Goal: Find contact information: Find contact information

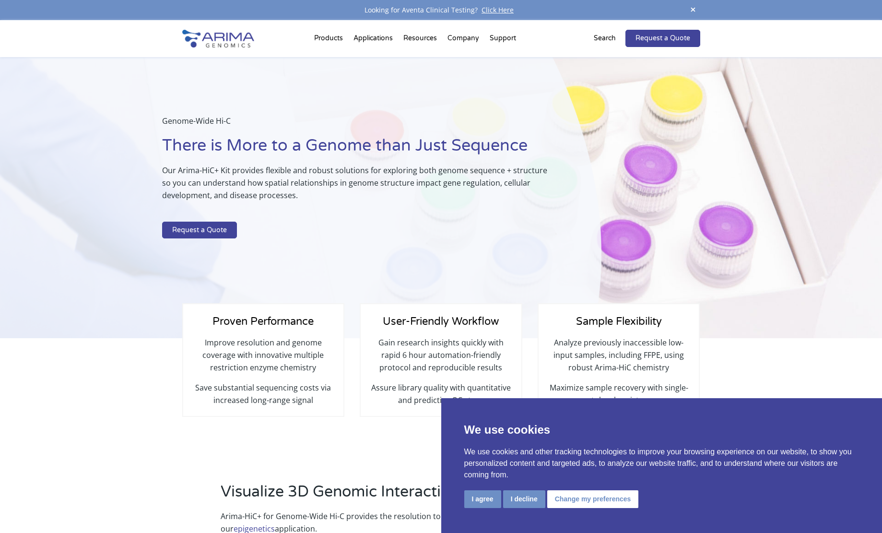
click at [480, 503] on button "I agree" at bounding box center [482, 499] width 37 height 18
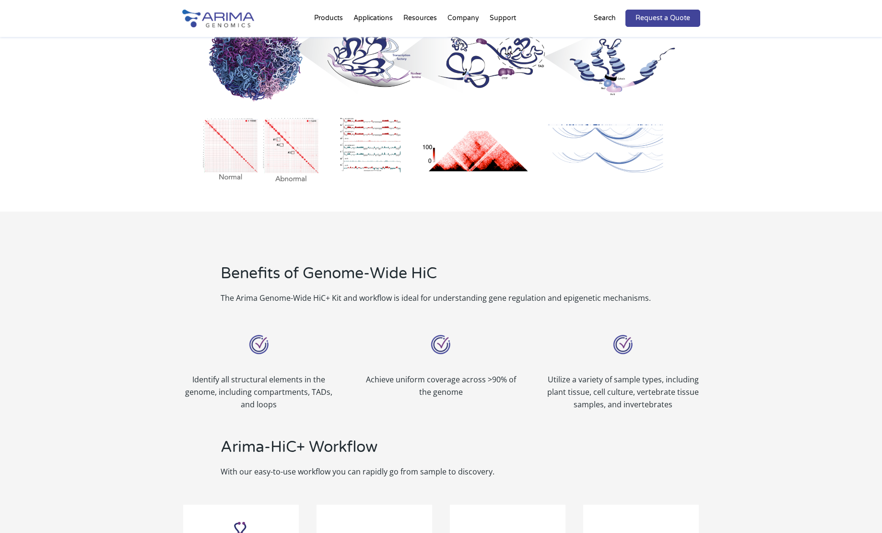
scroll to position [800, 0]
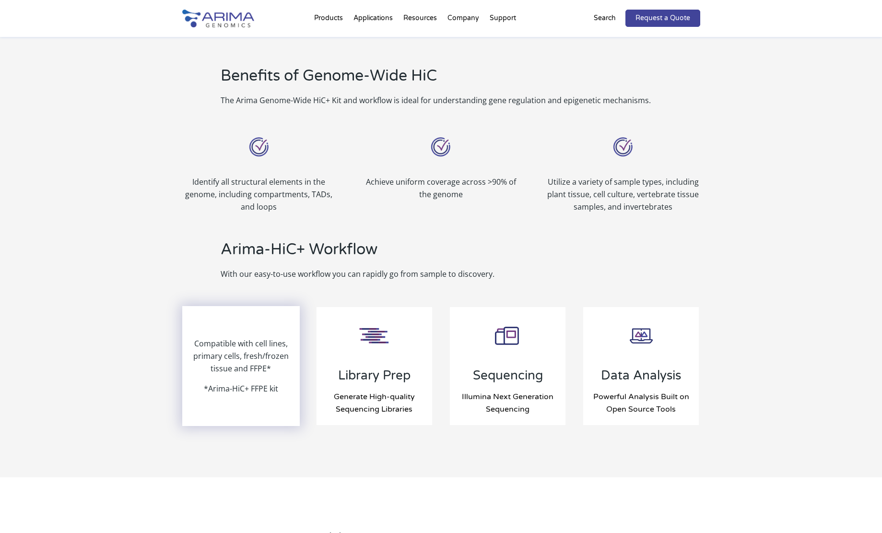
click at [236, 382] on p "*Arima-HiC+ FFPE kit" at bounding box center [241, 388] width 74 height 12
drag, startPoint x: 236, startPoint y: 382, endPoint x: 248, endPoint y: 350, distance: 34.0
click at [236, 382] on p "*Arima-HiC+ FFPE kit" at bounding box center [241, 388] width 74 height 12
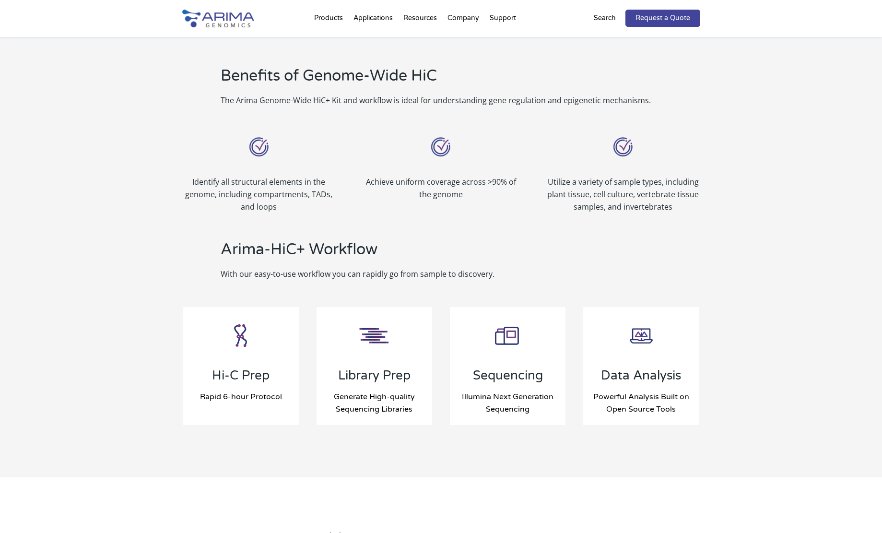
drag, startPoint x: 330, startPoint y: 228, endPoint x: 354, endPoint y: 285, distance: 62.1
click at [330, 228] on div "Arima-HiC+ Workflow With our easy-to-use workflow you can rapidly go from sampl…" at bounding box center [441, 259] width 518 height 67
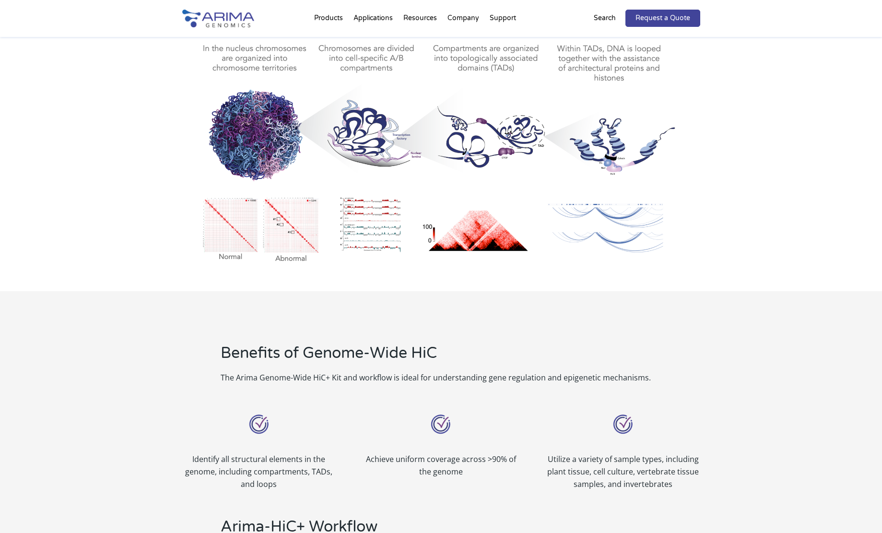
scroll to position [0, 0]
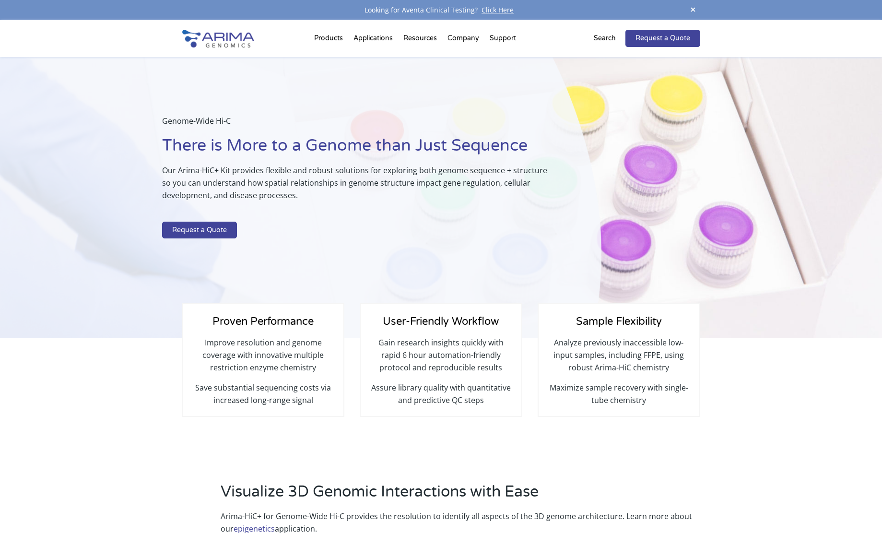
click at [226, 34] on img at bounding box center [218, 39] width 72 height 18
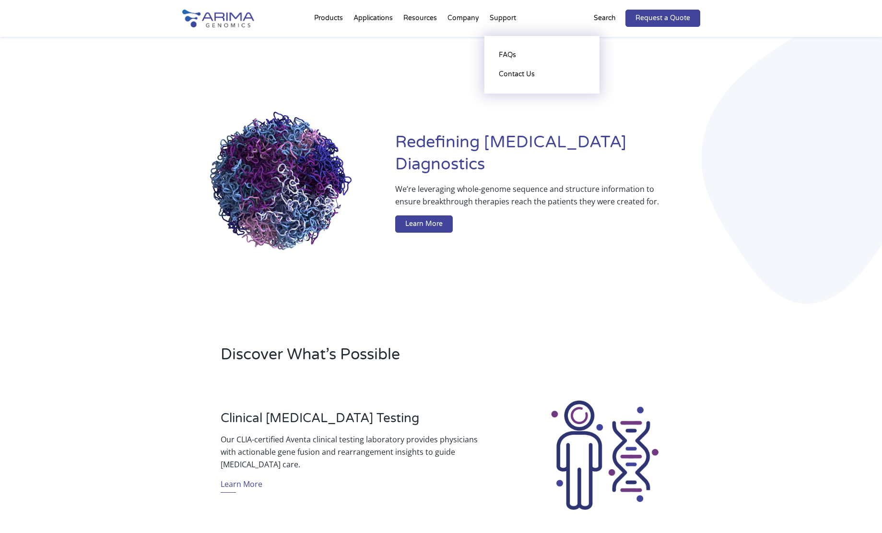
scroll to position [2, 0]
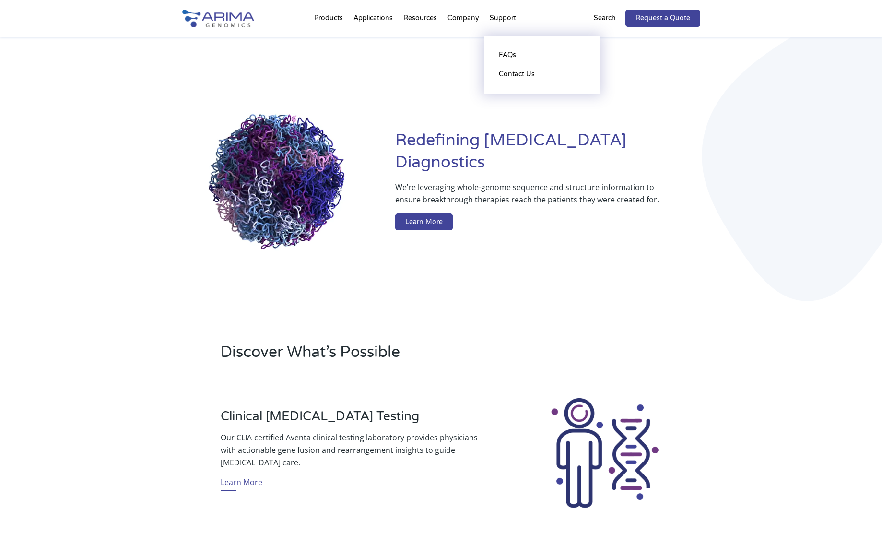
click at [496, 16] on li "Support FAQs Contact Us" at bounding box center [502, 20] width 37 height 33
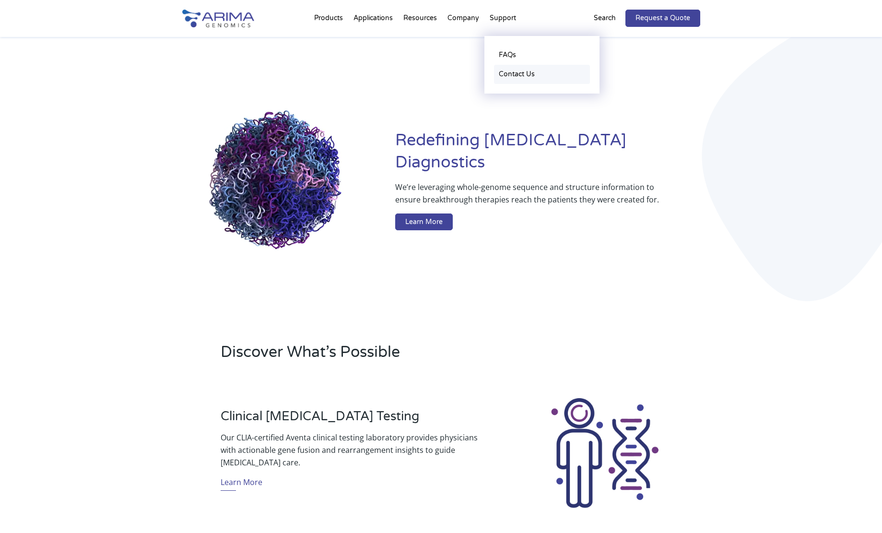
click at [502, 75] on link "Contact Us" at bounding box center [542, 74] width 96 height 19
